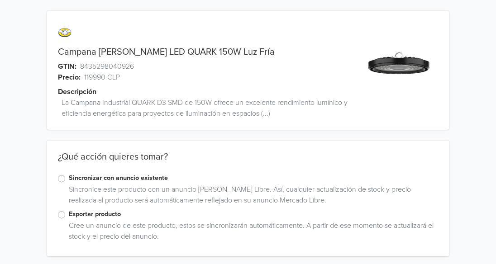
click at [69, 214] on label "Exportar producto" at bounding box center [253, 215] width 369 height 10
click at [0, 0] on input "Exportar producto" at bounding box center [0, 0] width 0 height 0
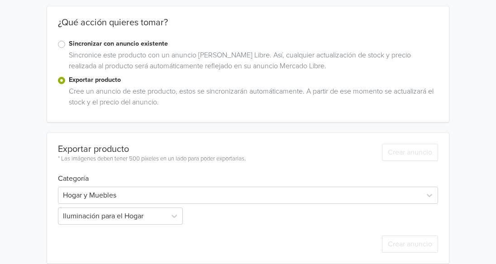
scroll to position [136, 0]
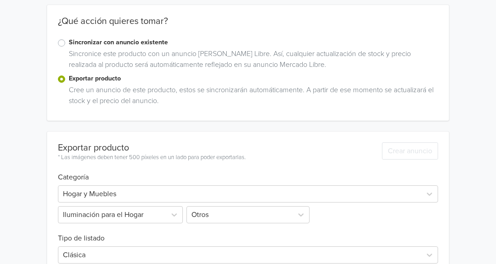
click at [69, 41] on label "Sincronizar con anuncio existente" at bounding box center [253, 43] width 369 height 10
click at [0, 0] on input "Sincronizar con anuncio existente" at bounding box center [0, 0] width 0 height 0
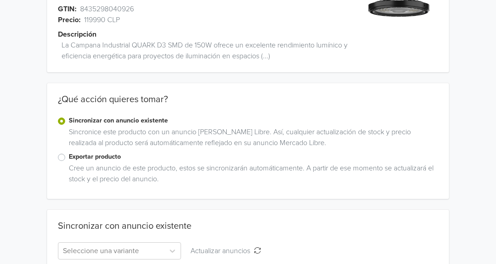
scroll to position [103, 0]
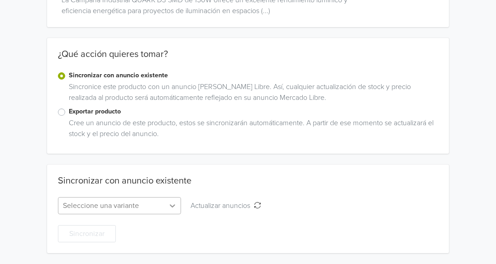
click at [174, 201] on icon at bounding box center [172, 205] width 9 height 9
click at [69, 114] on label "Exportar producto" at bounding box center [253, 112] width 369 height 10
click at [0, 0] on input "Exportar producto" at bounding box center [0, 0] width 0 height 0
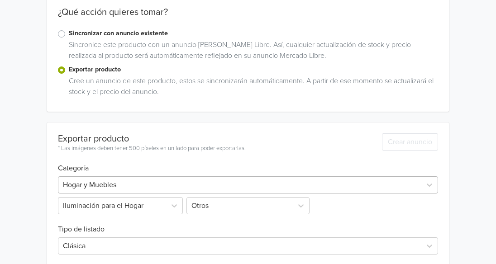
scroll to position [281, 0]
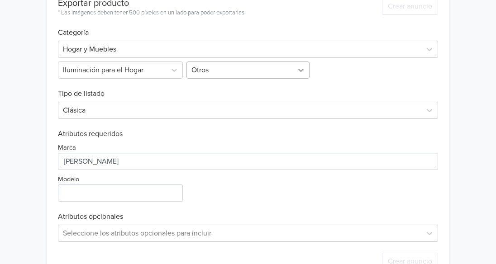
click at [296, 67] on div at bounding box center [301, 70] width 16 height 16
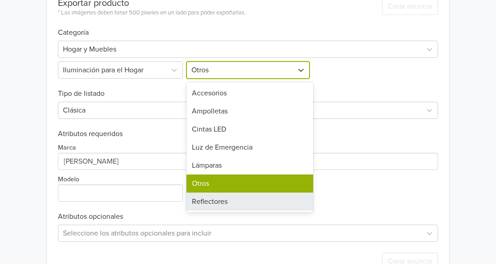
click at [249, 206] on div "Reflectores" at bounding box center [249, 202] width 127 height 18
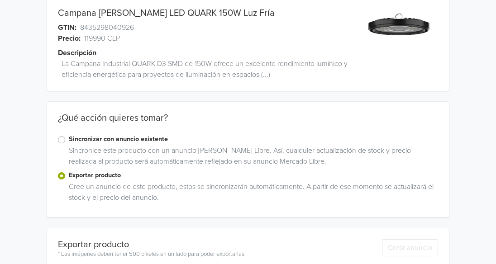
scroll to position [0, 0]
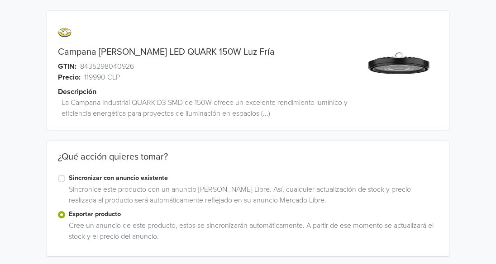
click at [137, 50] on link "Campana [PERSON_NAME] LED QUARK 150W Luz Fría" at bounding box center [166, 52] width 217 height 11
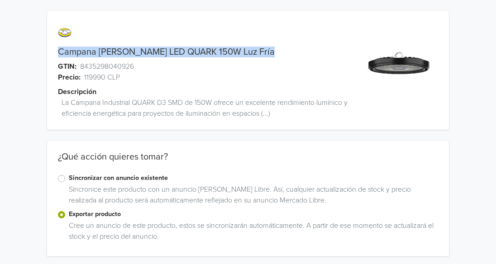
click at [137, 50] on link "Campana [PERSON_NAME] LED QUARK 150W Luz Fría" at bounding box center [166, 52] width 217 height 11
copy link "Campana [PERSON_NAME] LED QUARK 150W Luz Fría"
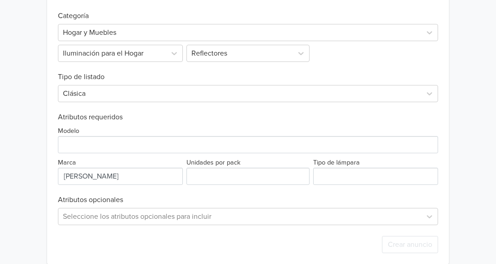
scroll to position [308, 0]
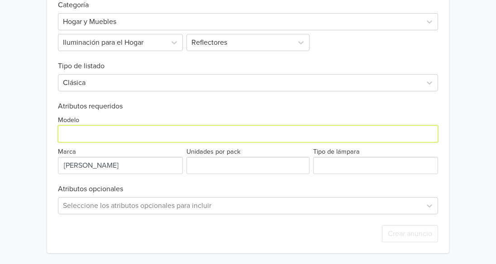
click at [136, 138] on input "Modelo" at bounding box center [248, 133] width 380 height 17
paste input "Campana [PERSON_NAME] LED QUARK 150W Luz Fría"
type input "Campana [PERSON_NAME] LED QUARK 150W Luz Fría"
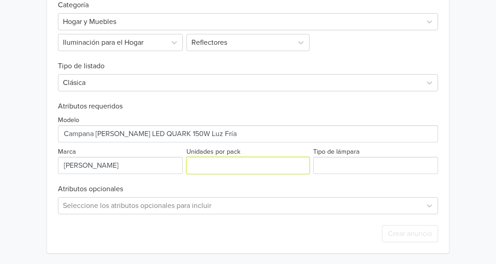
click at [222, 166] on input "Unidades por pack" at bounding box center [247, 165] width 123 height 17
type input "1"
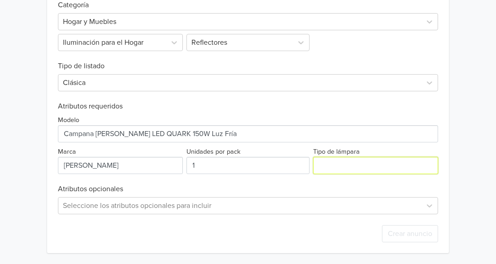
click at [376, 169] on input "Tipo de lámpara" at bounding box center [375, 165] width 125 height 17
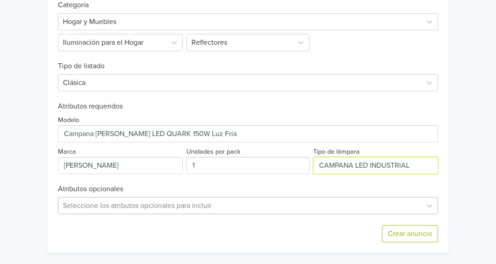
type input "CAMPANA LED INDUSTRIAL"
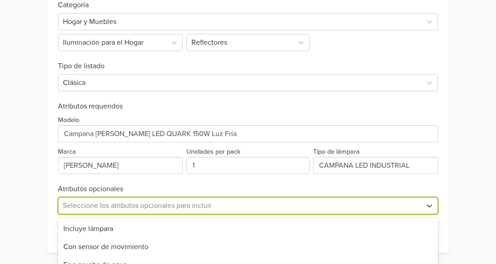
click at [162, 209] on div "42 results available. Use Up and Down to choose options, press Enter to select …" at bounding box center [248, 205] width 380 height 17
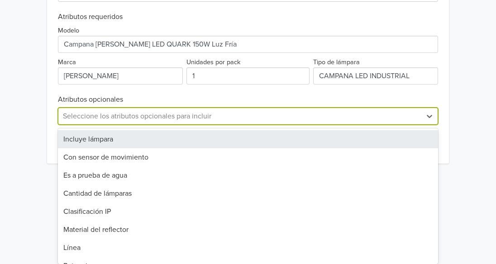
click at [148, 139] on div "Incluye lámpara" at bounding box center [248, 139] width 380 height 18
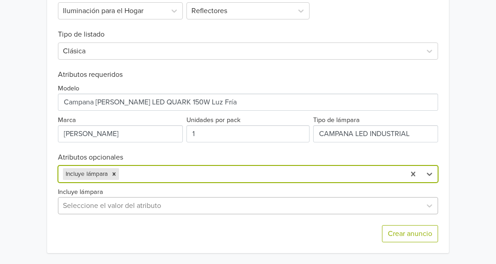
click at [133, 204] on div at bounding box center [240, 206] width 354 height 13
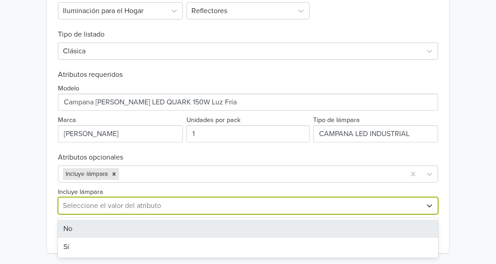
type input "S"
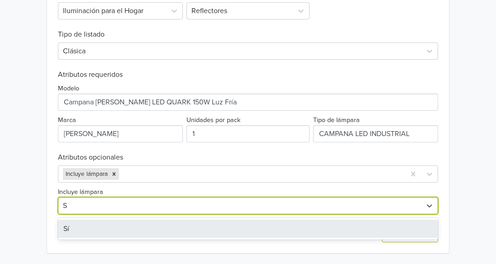
click at [119, 234] on div "Sí" at bounding box center [248, 229] width 380 height 18
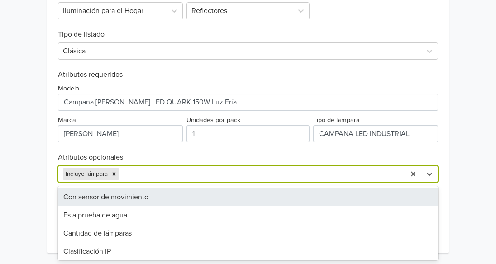
click at [145, 173] on div at bounding box center [261, 174] width 280 height 13
click at [141, 196] on div "Con sensor de movimiento" at bounding box center [248, 197] width 380 height 18
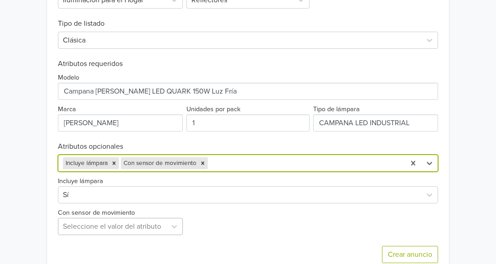
click at [153, 225] on div "Exportar producto * Las imágenes deben tener 500 píxeles en un lado para poder …" at bounding box center [248, 96] width 380 height 358
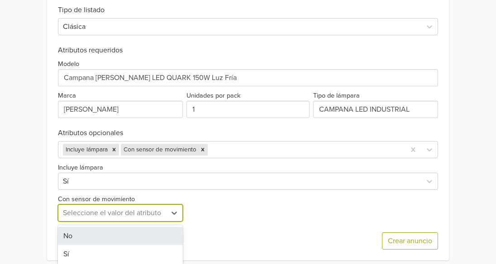
scroll to position [369, 0]
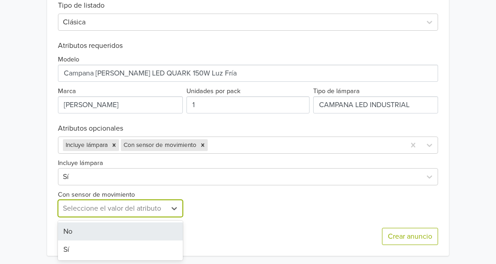
click at [149, 231] on div "No" at bounding box center [120, 232] width 125 height 18
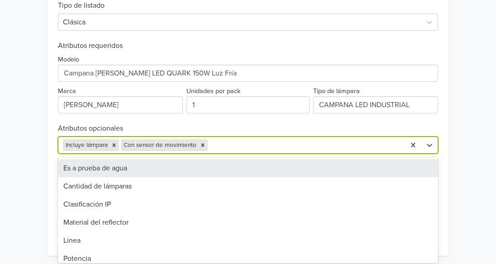
scroll to position [372, 0]
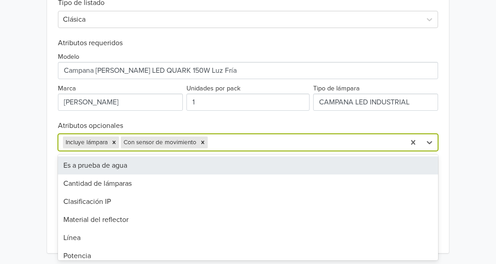
click at [229, 143] on div at bounding box center [305, 142] width 191 height 13
click at [121, 163] on div "Es a prueba de agua" at bounding box center [248, 166] width 380 height 18
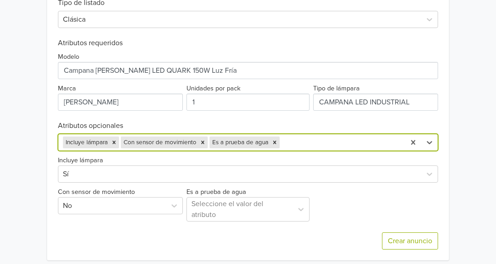
scroll to position [375, 0]
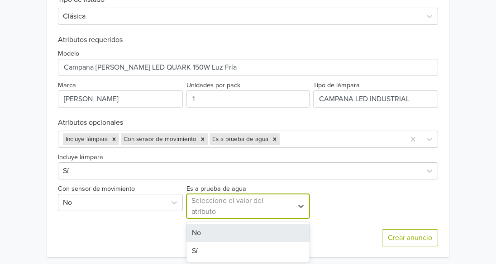
click at [206, 202] on div at bounding box center [239, 206] width 97 height 13
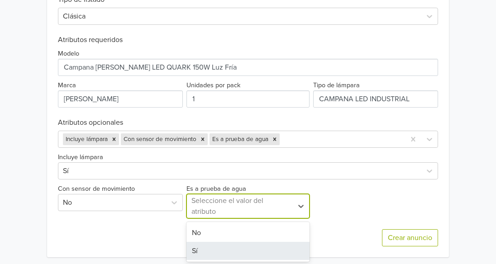
click at [200, 248] on div "Sí" at bounding box center [247, 251] width 123 height 18
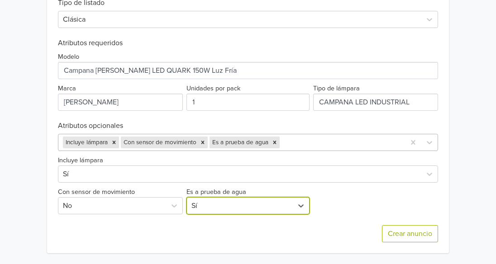
click at [298, 134] on div "Incluye lámpara Con sensor de movimiento Es a prueba de agua" at bounding box center [231, 142] width 347 height 16
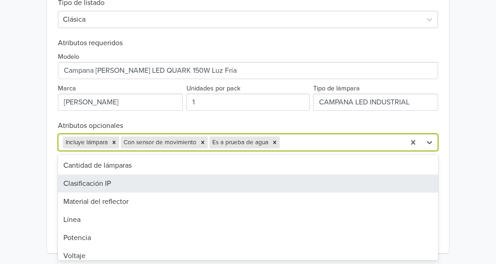
click at [114, 186] on div "Clasificación IP" at bounding box center [248, 184] width 380 height 18
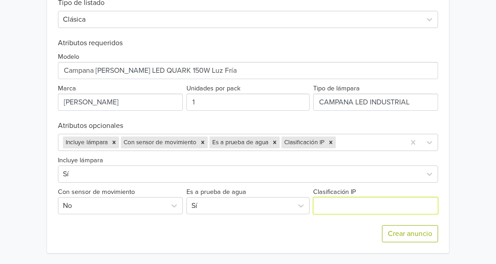
click at [330, 204] on input "Clasificación IP" at bounding box center [375, 205] width 125 height 17
type input "65"
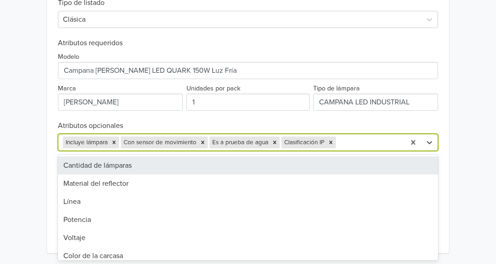
click at [363, 138] on div at bounding box center [369, 142] width 63 height 13
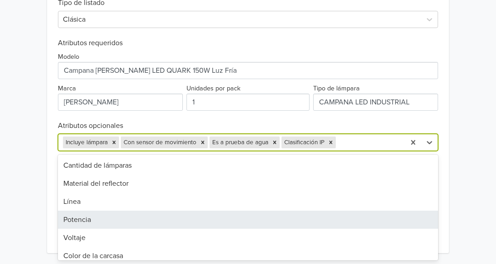
click at [128, 217] on div "Potencia" at bounding box center [248, 220] width 380 height 18
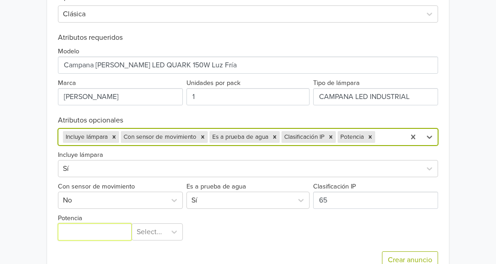
click at [98, 239] on input "Potencia" at bounding box center [95, 232] width 74 height 17
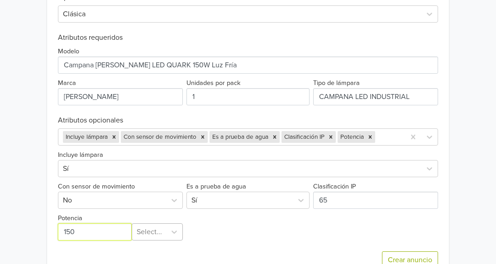
type input "150"
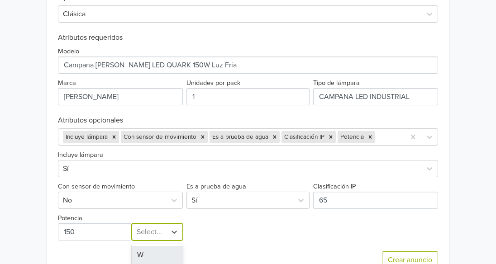
click at [141, 230] on div "2 results available. Use Up and Down to choose options, press Enter to select t…" at bounding box center [157, 232] width 51 height 17
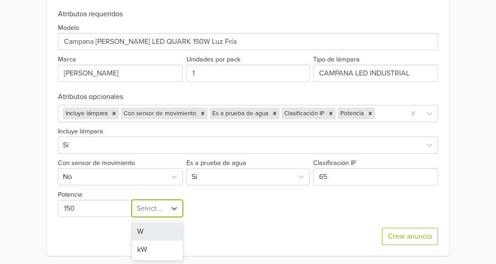
click at [144, 234] on div "W" at bounding box center [157, 232] width 51 height 18
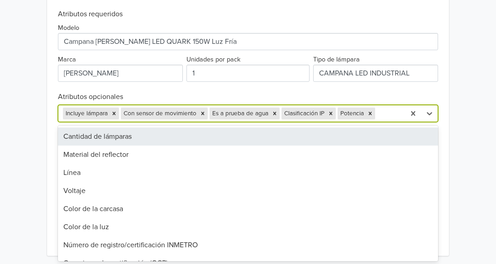
click at [386, 112] on div at bounding box center [389, 113] width 24 height 13
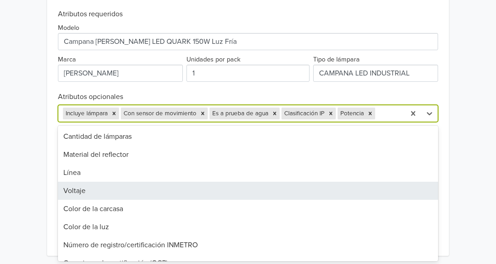
click at [179, 183] on div "Voltaje" at bounding box center [248, 191] width 380 height 18
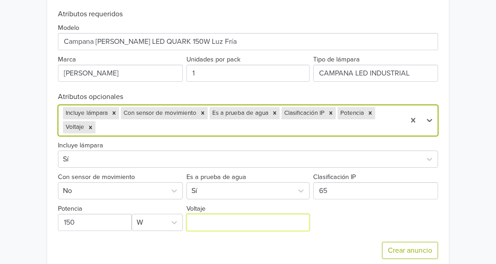
click at [236, 219] on input "Voltaje" at bounding box center [247, 222] width 123 height 17
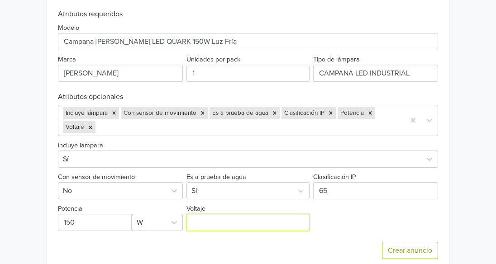
type input "220V"
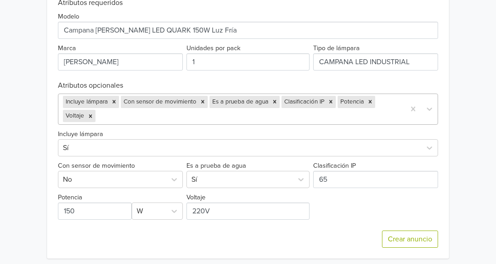
click at [359, 124] on div "Incluye lámpara Con sensor de movimiento Es a prueba de agua Clasificación IP P…" at bounding box center [248, 109] width 380 height 31
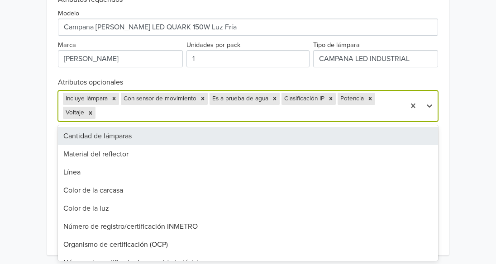
scroll to position [415, 0]
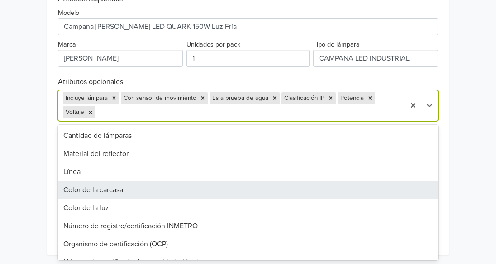
click at [162, 192] on div "Color de la carcasa" at bounding box center [248, 190] width 380 height 18
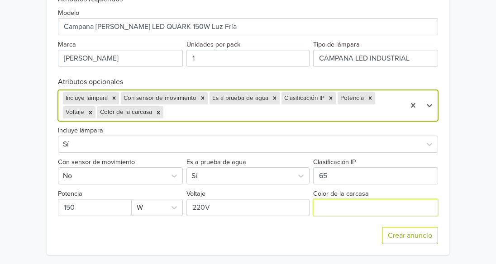
click at [343, 207] on input "Color de la carcasa" at bounding box center [375, 207] width 125 height 17
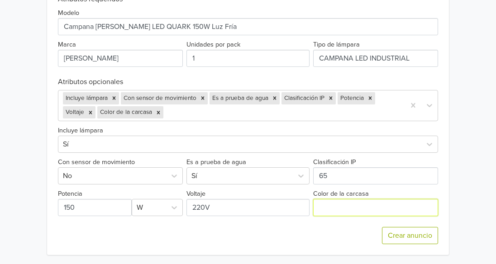
type input "NEGRA"
click at [361, 110] on div at bounding box center [282, 112] width 235 height 13
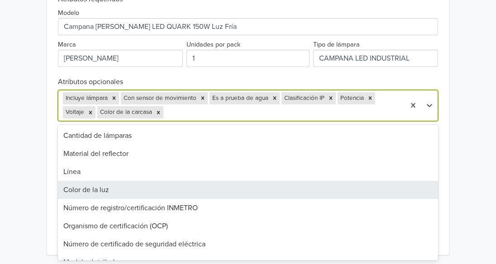
click at [263, 191] on div "Color de la luz" at bounding box center [248, 190] width 380 height 18
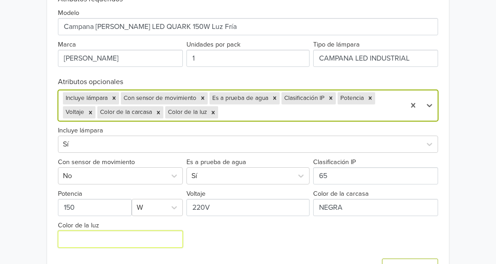
click at [124, 237] on input "Color de la luz" at bounding box center [120, 239] width 125 height 17
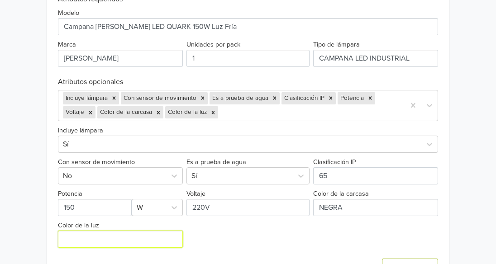
type input "[PERSON_NAME]"
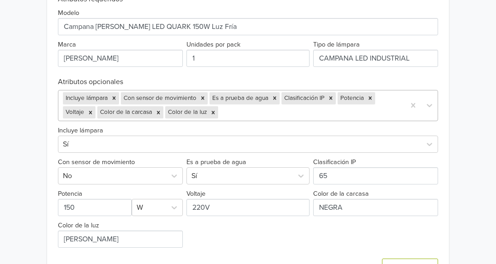
click at [280, 114] on div at bounding box center [310, 112] width 181 height 13
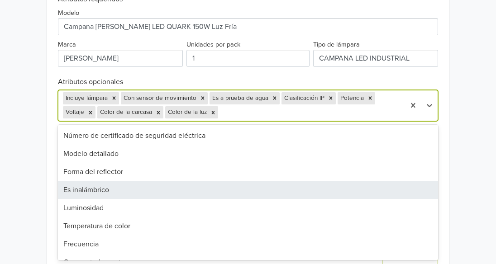
scroll to position [136, 0]
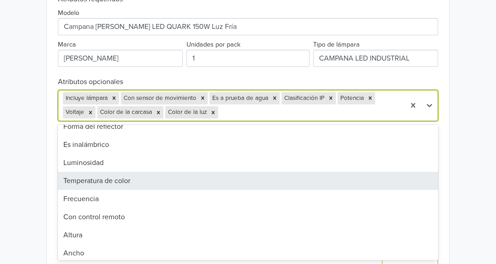
click at [247, 186] on div "Temperatura de color" at bounding box center [248, 181] width 380 height 18
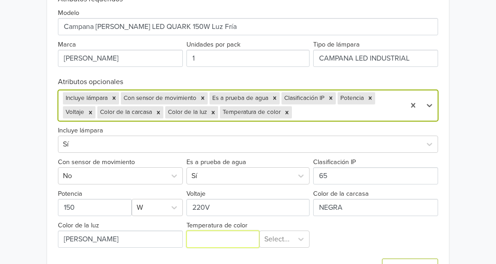
click at [223, 238] on input "Temperatura de color" at bounding box center [222, 239] width 73 height 17
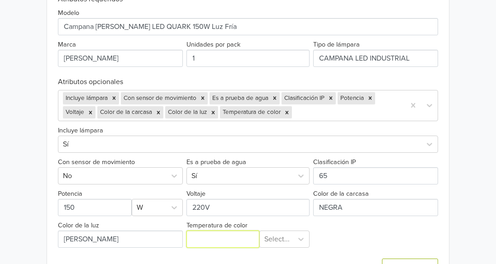
click at [198, 238] on input "Temperatura de color" at bounding box center [222, 239] width 73 height 17
type input "6000K"
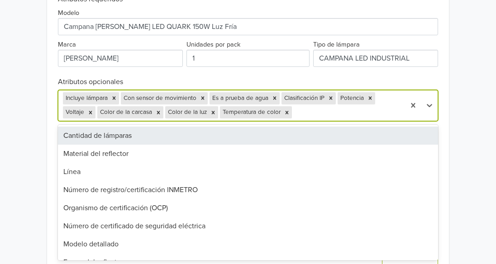
click at [312, 115] on div at bounding box center [347, 112] width 107 height 13
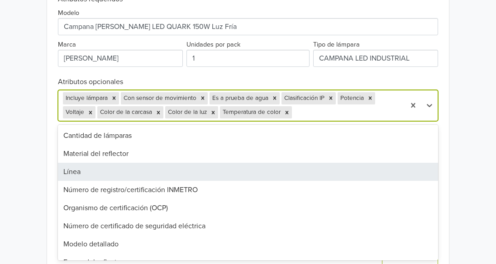
scroll to position [91, 0]
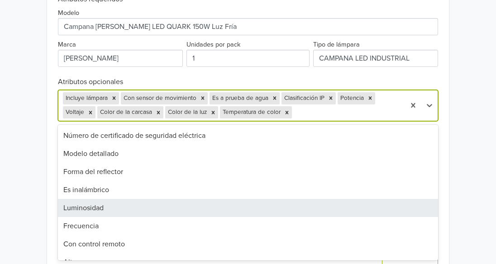
click at [284, 207] on div "Luminosidad" at bounding box center [248, 208] width 380 height 18
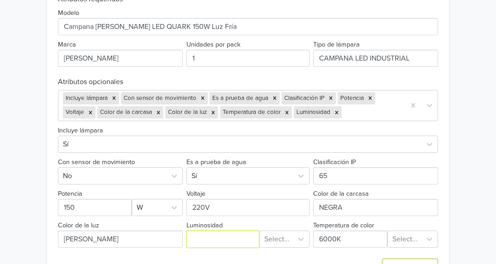
click at [234, 238] on input "Luminosidad" at bounding box center [222, 239] width 73 height 17
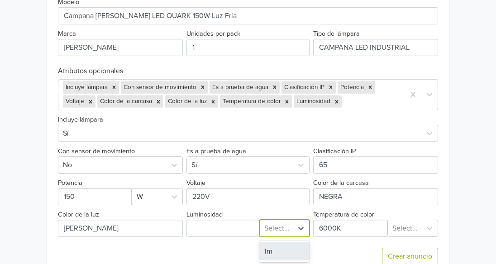
click at [279, 237] on div "Exportar producto * Las imágenes deben tener 500 píxeles en un lado para poder …" at bounding box center [248, 58] width 380 height 435
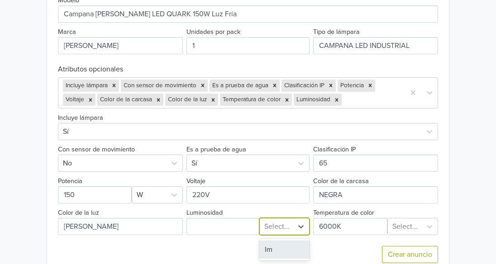
click at [279, 248] on div "lm" at bounding box center [284, 250] width 50 height 18
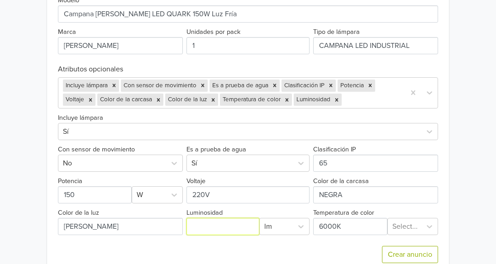
click at [215, 228] on input "Luminosidad" at bounding box center [222, 226] width 73 height 17
type input "19500"
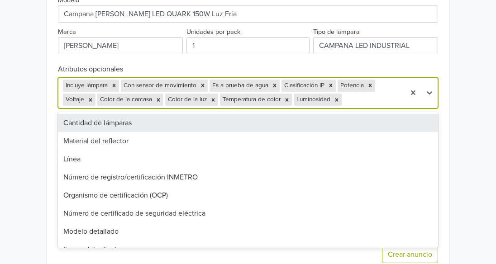
click at [367, 102] on div at bounding box center [371, 100] width 57 height 13
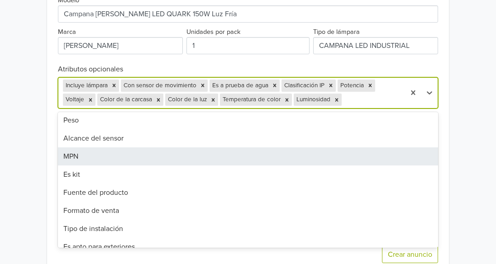
scroll to position [272, 0]
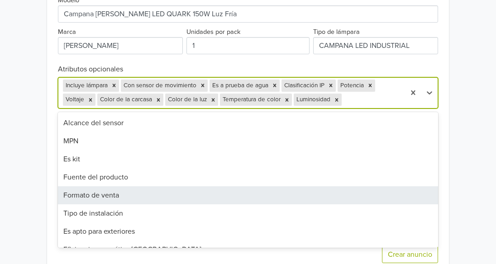
click at [243, 189] on div "Formato de venta" at bounding box center [248, 195] width 380 height 18
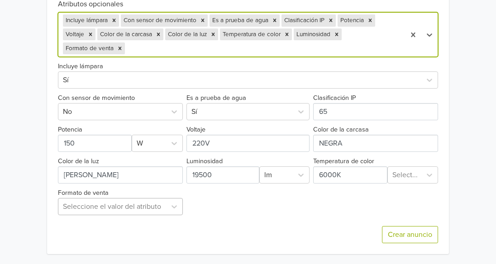
scroll to position [494, 0]
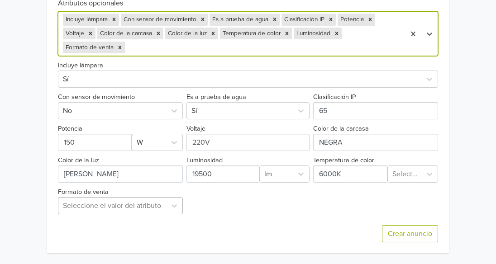
click at [96, 199] on div "Seleccione el valor del atributo" at bounding box center [112, 206] width 108 height 16
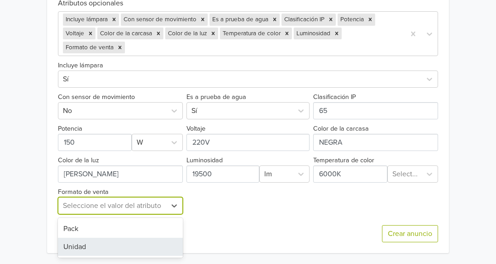
click at [101, 246] on div "Unidad" at bounding box center [120, 247] width 125 height 18
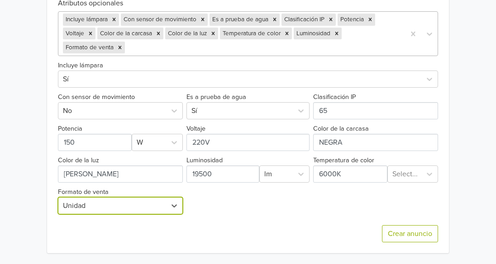
click at [265, 49] on div at bounding box center [264, 47] width 274 height 13
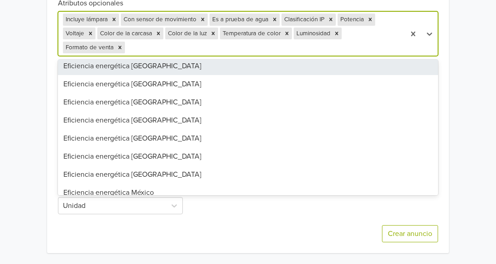
scroll to position [429, 0]
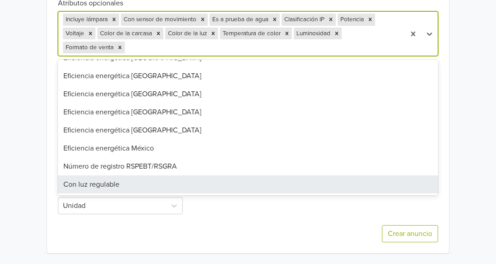
click at [291, 224] on div "Crear anuncio" at bounding box center [248, 234] width 380 height 39
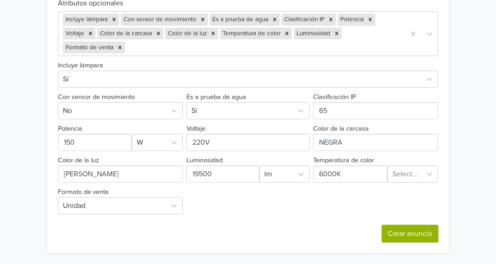
click at [393, 234] on button "Crear anuncio" at bounding box center [410, 233] width 56 height 17
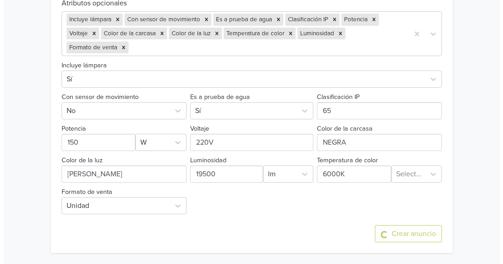
scroll to position [0, 0]
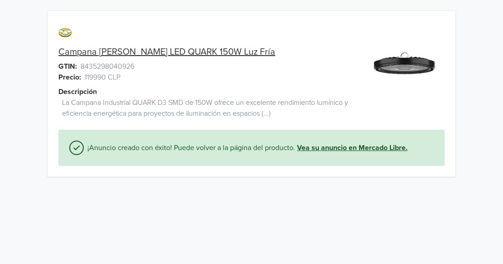
click at [324, 147] on link "Vea su anuncio en Mercado Libre." at bounding box center [352, 148] width 110 height 11
click at [346, 148] on link "Vea su anuncio en Mercado Libre." at bounding box center [352, 148] width 110 height 11
